Goal: Find contact information: Find contact information

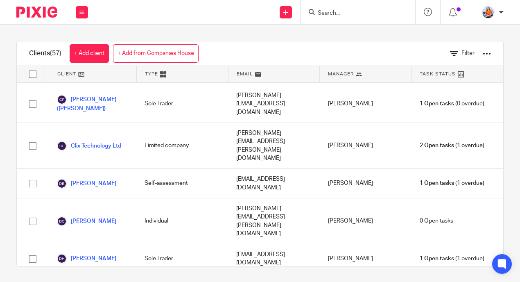
scroll to position [393, 0]
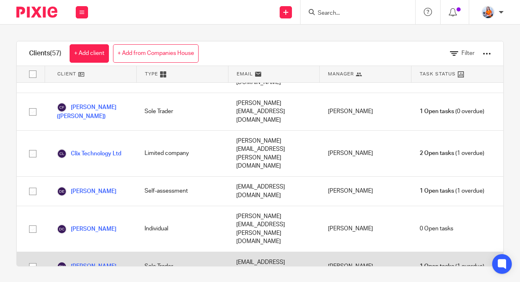
click at [100, 261] on link "Danielle Hardy" at bounding box center [86, 266] width 59 height 10
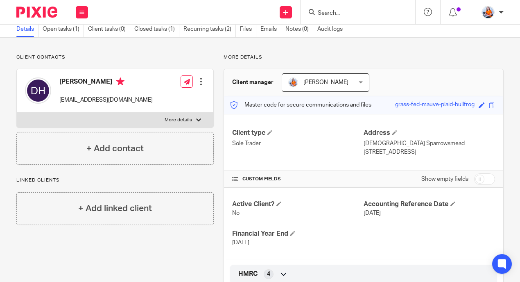
scroll to position [92, 0]
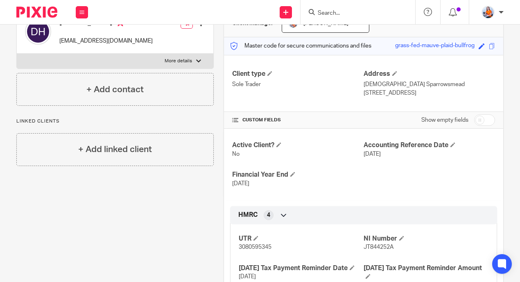
click at [179, 61] on p "More details" at bounding box center [178, 61] width 27 height 7
click at [17, 54] on input "More details" at bounding box center [16, 53] width 0 height 0
checkbox input "true"
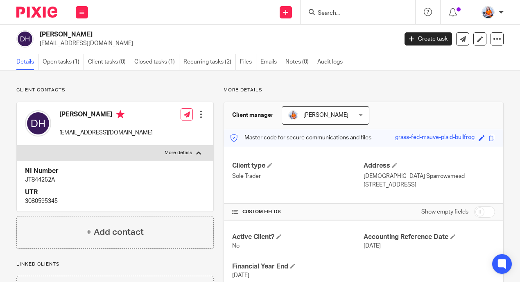
scroll to position [0, 0]
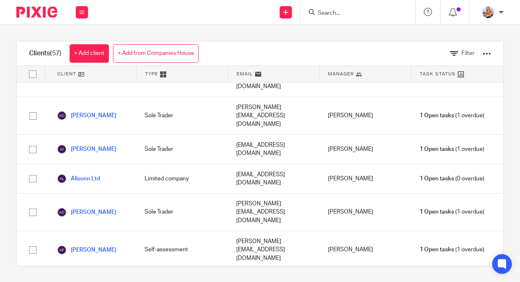
scroll to position [77, 0]
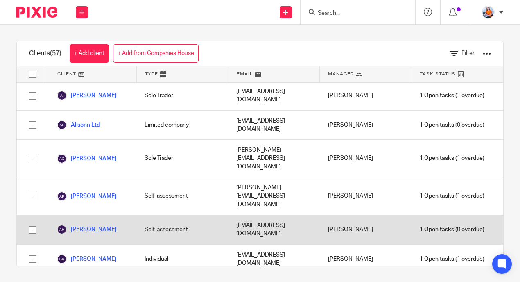
click at [89, 224] on link "Andrew Harper" at bounding box center [86, 229] width 59 height 10
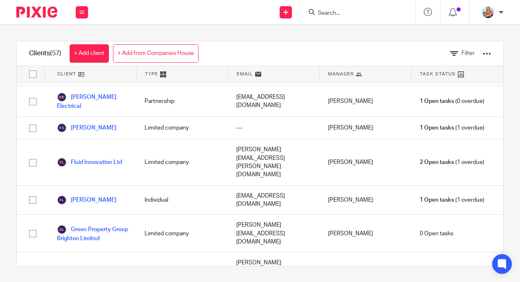
scroll to position [637, 0]
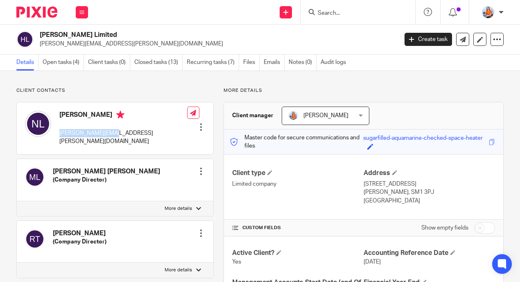
drag, startPoint x: 70, startPoint y: 134, endPoint x: 126, endPoint y: 135, distance: 56.1
click at [125, 135] on div "[PERSON_NAME] [PERSON_NAME][EMAIL_ADDRESS][PERSON_NAME][DOMAIN_NAME] Edit conta…" at bounding box center [115, 128] width 196 height 52
copy p "[PERSON_NAME][EMAIL_ADDRESS][PERSON_NAME][DOMAIN_NAME]"
click at [186, 205] on p "More details" at bounding box center [178, 208] width 27 height 7
click at [17, 201] on input "More details" at bounding box center [16, 201] width 0 height 0
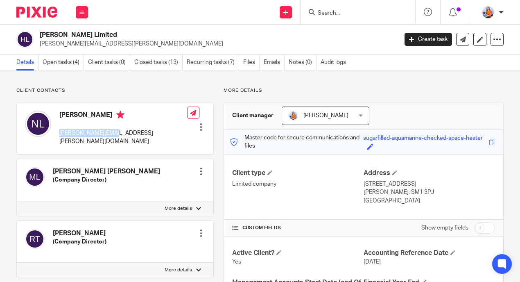
checkbox input "true"
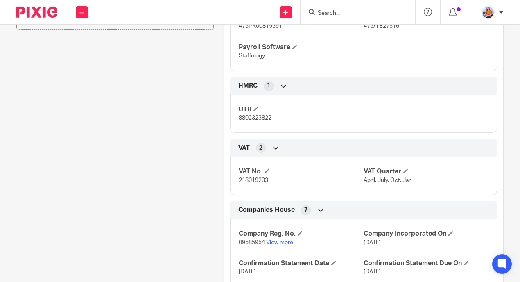
scroll to position [405, 0]
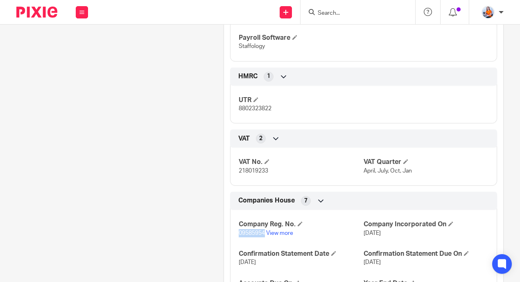
drag, startPoint x: 236, startPoint y: 232, endPoint x: 262, endPoint y: 233, distance: 25.8
click at [262, 233] on span "09585954" at bounding box center [252, 233] width 26 height 6
copy span "09585954"
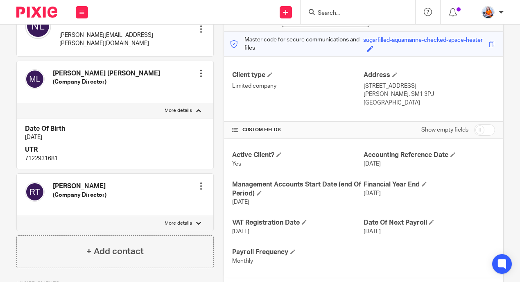
scroll to position [0, 0]
